Goal: Information Seeking & Learning: Learn about a topic

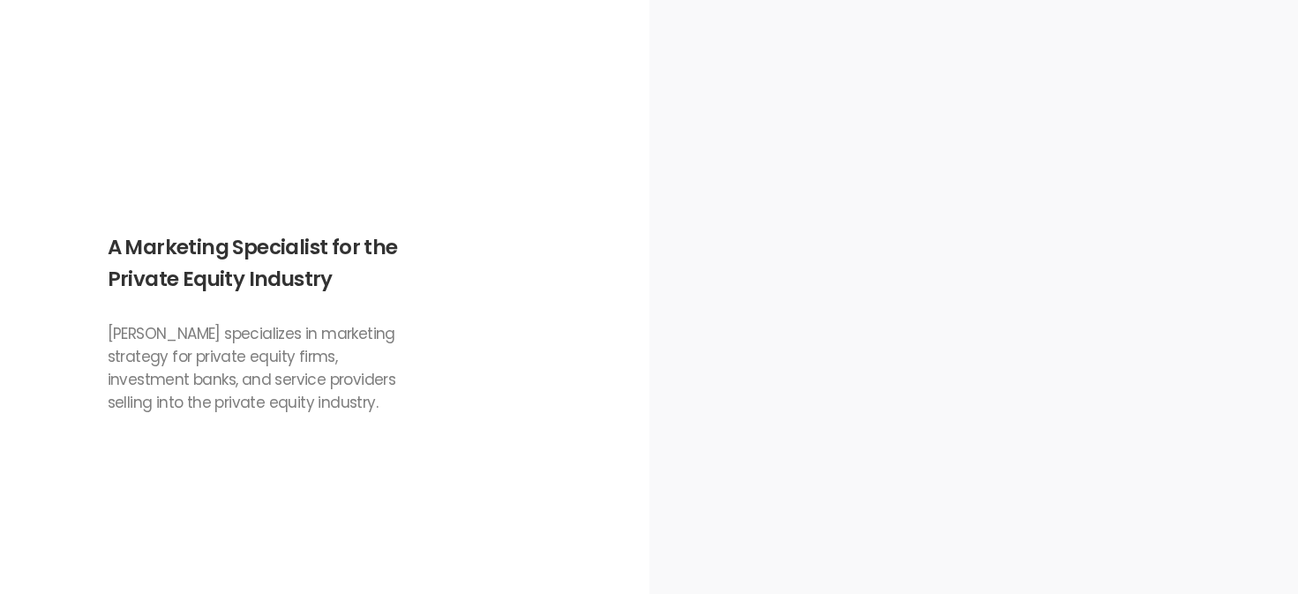
scroll to position [975, 0]
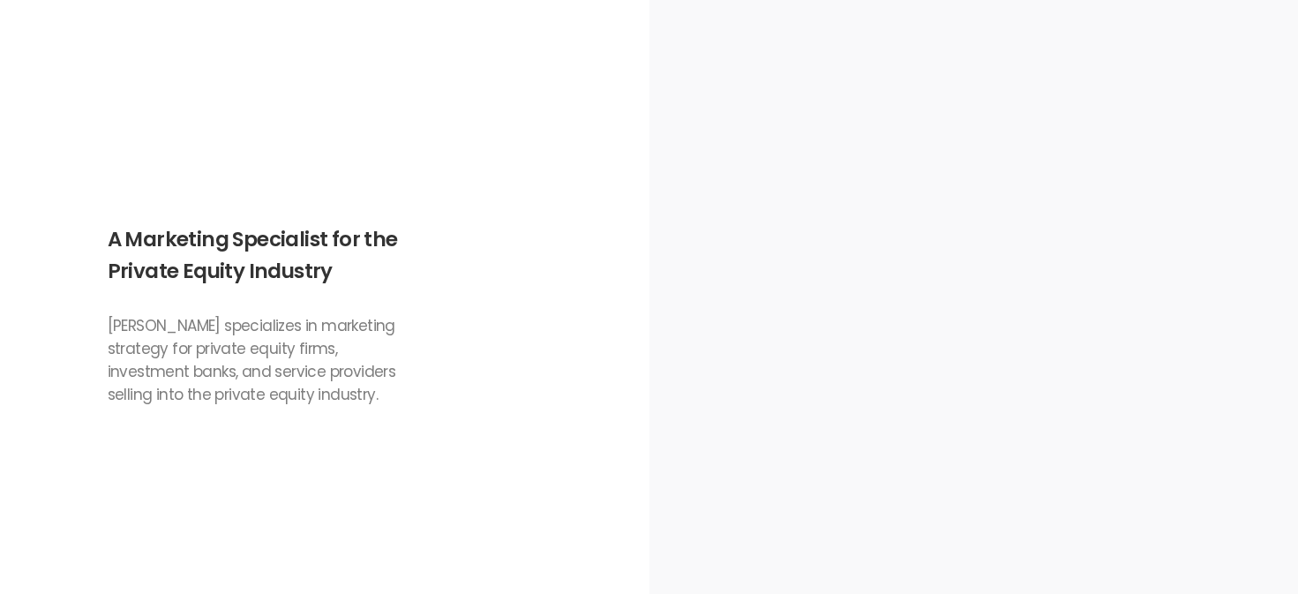
click at [275, 417] on div "A Marketing Specialist for the Private Equity Industry [PERSON_NAME] specialize…" at bounding box center [260, 310] width 304 height 374
click at [355, 358] on p "[PERSON_NAME] specializes in marketing strategy for private equity firms, inves…" at bounding box center [260, 360] width 304 height 92
click at [317, 385] on p "[PERSON_NAME] specializes in marketing strategy for private equity firms, inves…" at bounding box center [260, 360] width 304 height 92
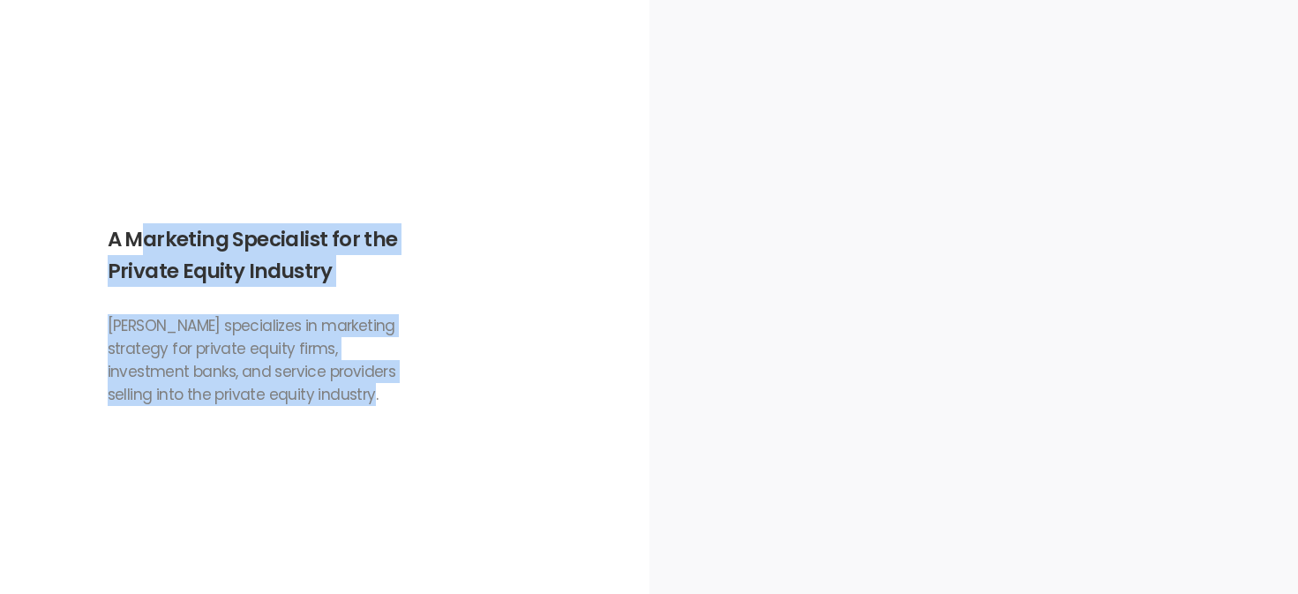
drag, startPoint x: 241, startPoint y: 351, endPoint x: 134, endPoint y: 247, distance: 149.1
click at [135, 248] on div "A Marketing Specialist for the Private Equity Industry [PERSON_NAME] specialize…" at bounding box center [260, 310] width 304 height 374
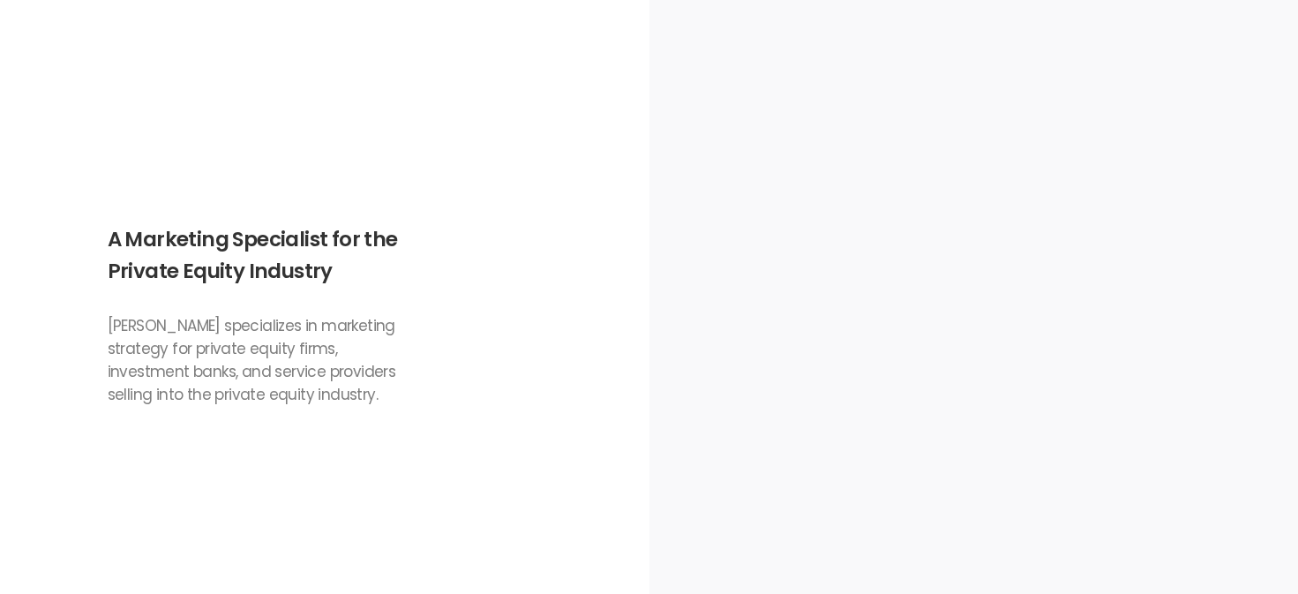
click at [134, 247] on h2 "A Marketing Specialist for the Private Equity Industry" at bounding box center [260, 255] width 304 height 64
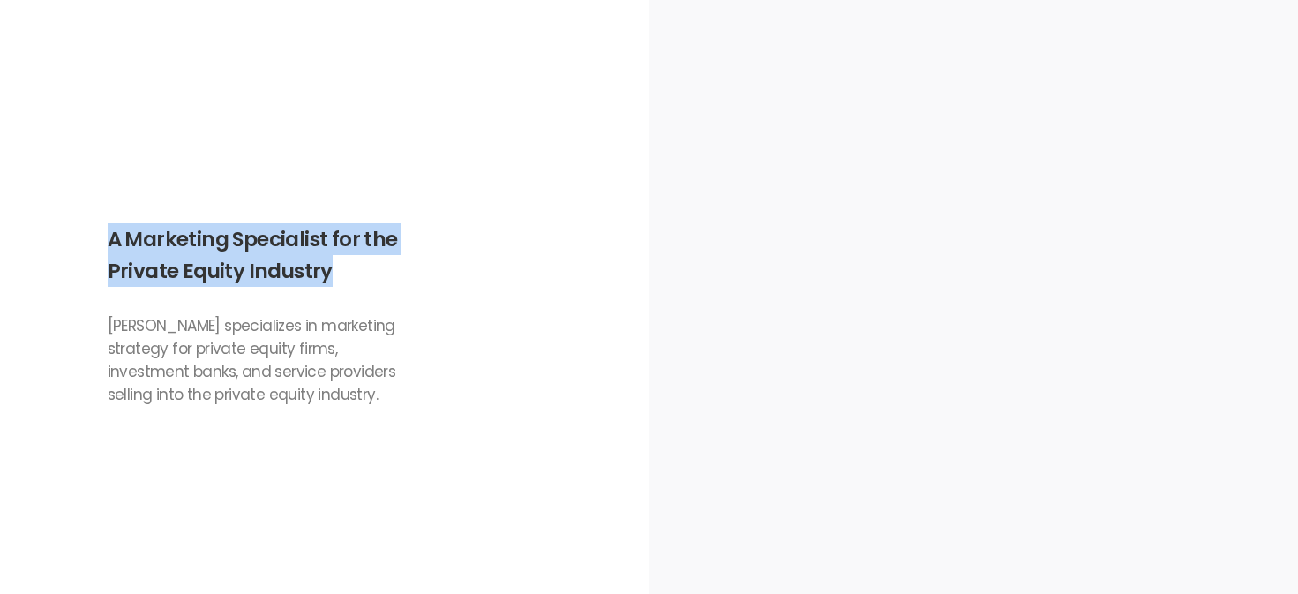
drag, startPoint x: 109, startPoint y: 236, endPoint x: 334, endPoint y: 289, distance: 230.1
click at [334, 289] on div "A Marketing Specialist for the Private Equity Industry [PERSON_NAME] specialize…" at bounding box center [260, 310] width 304 height 374
